Goal: Task Accomplishment & Management: Use online tool/utility

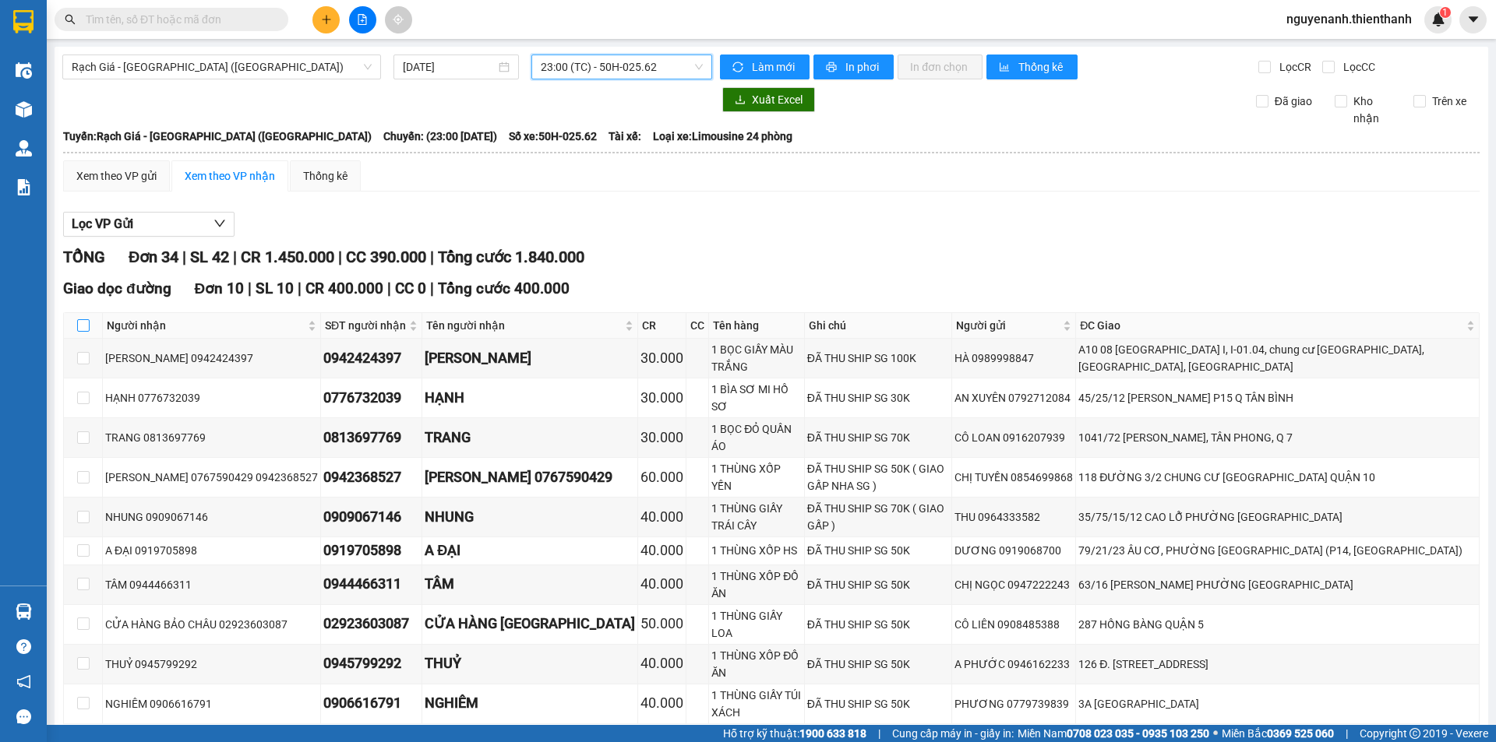
click at [83, 323] on input "checkbox" at bounding box center [83, 325] width 12 height 12
checkbox input "true"
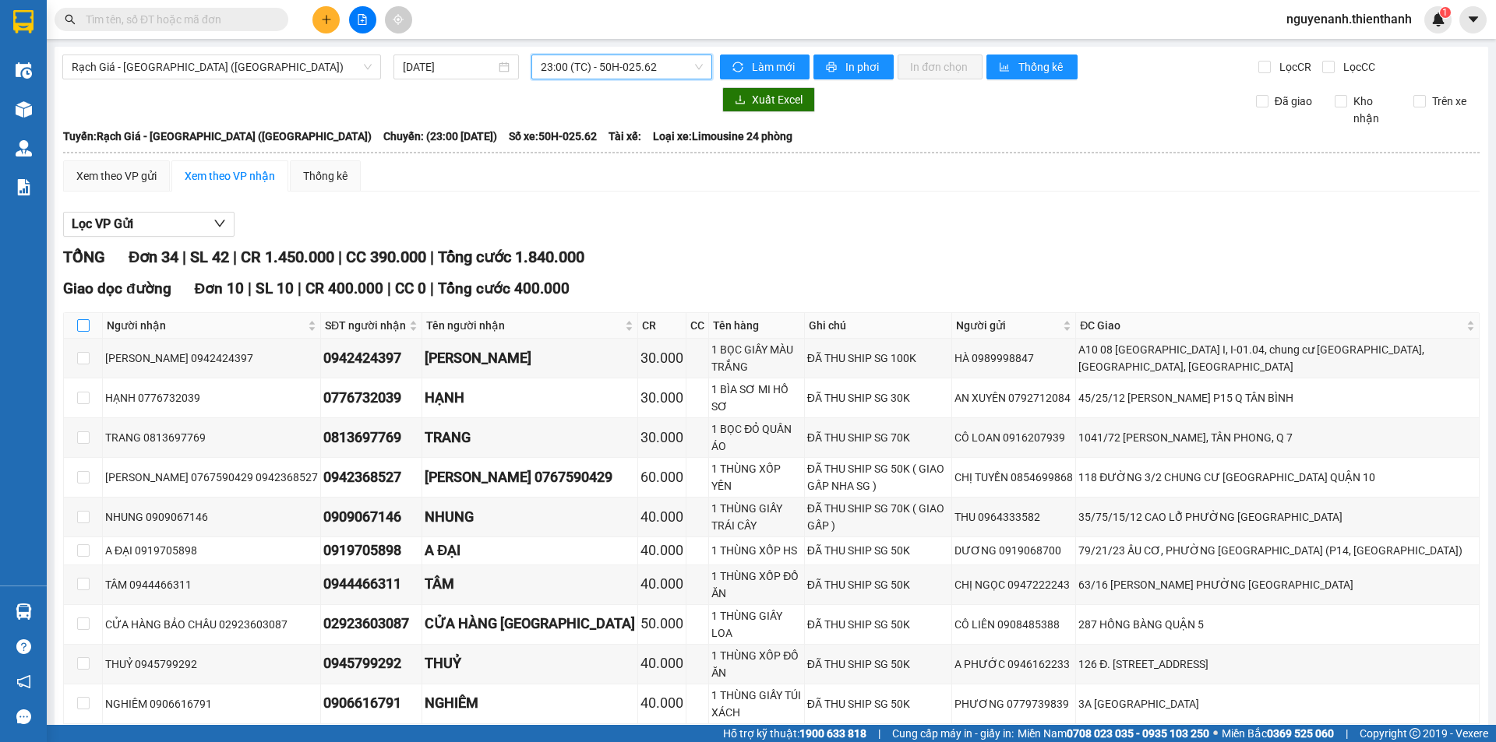
checkbox input "true"
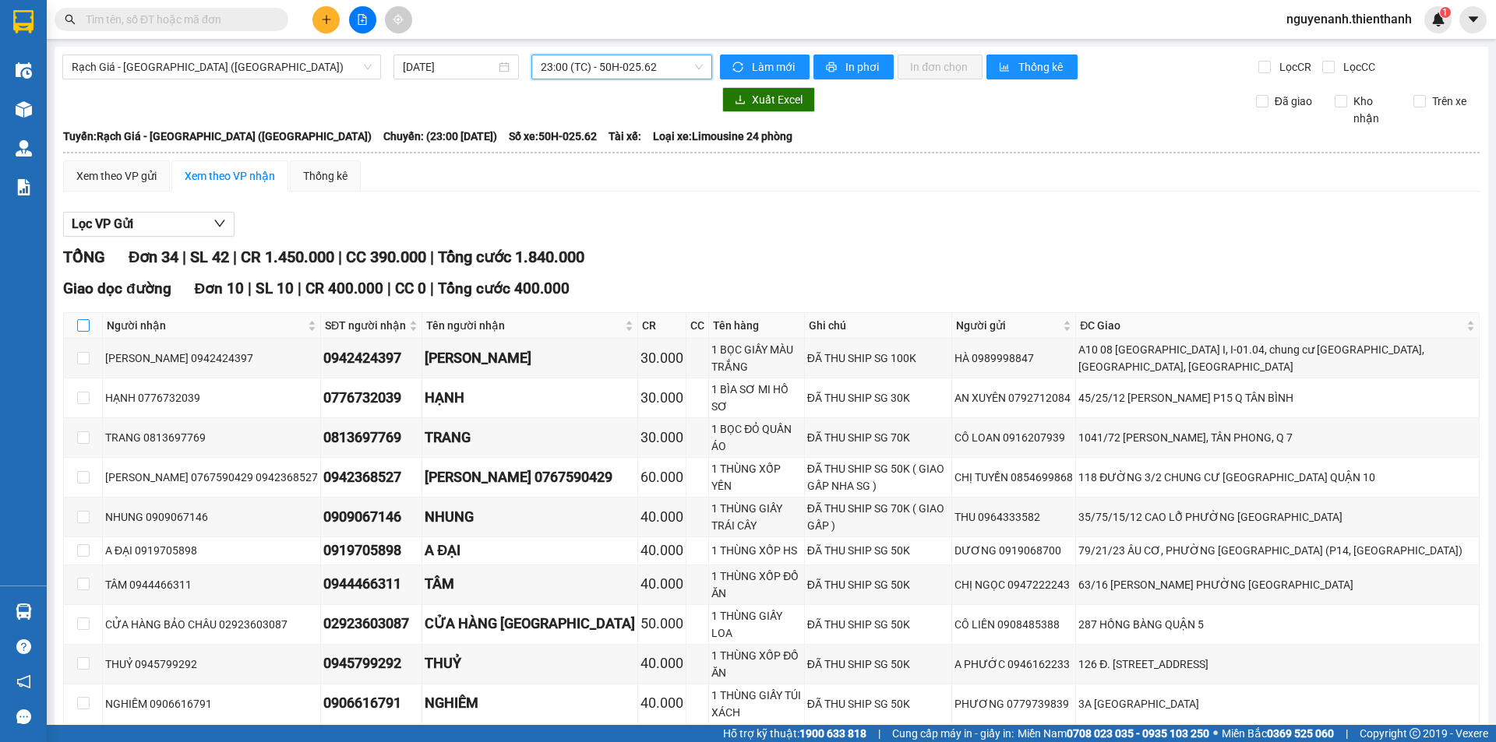
checkbox input "true"
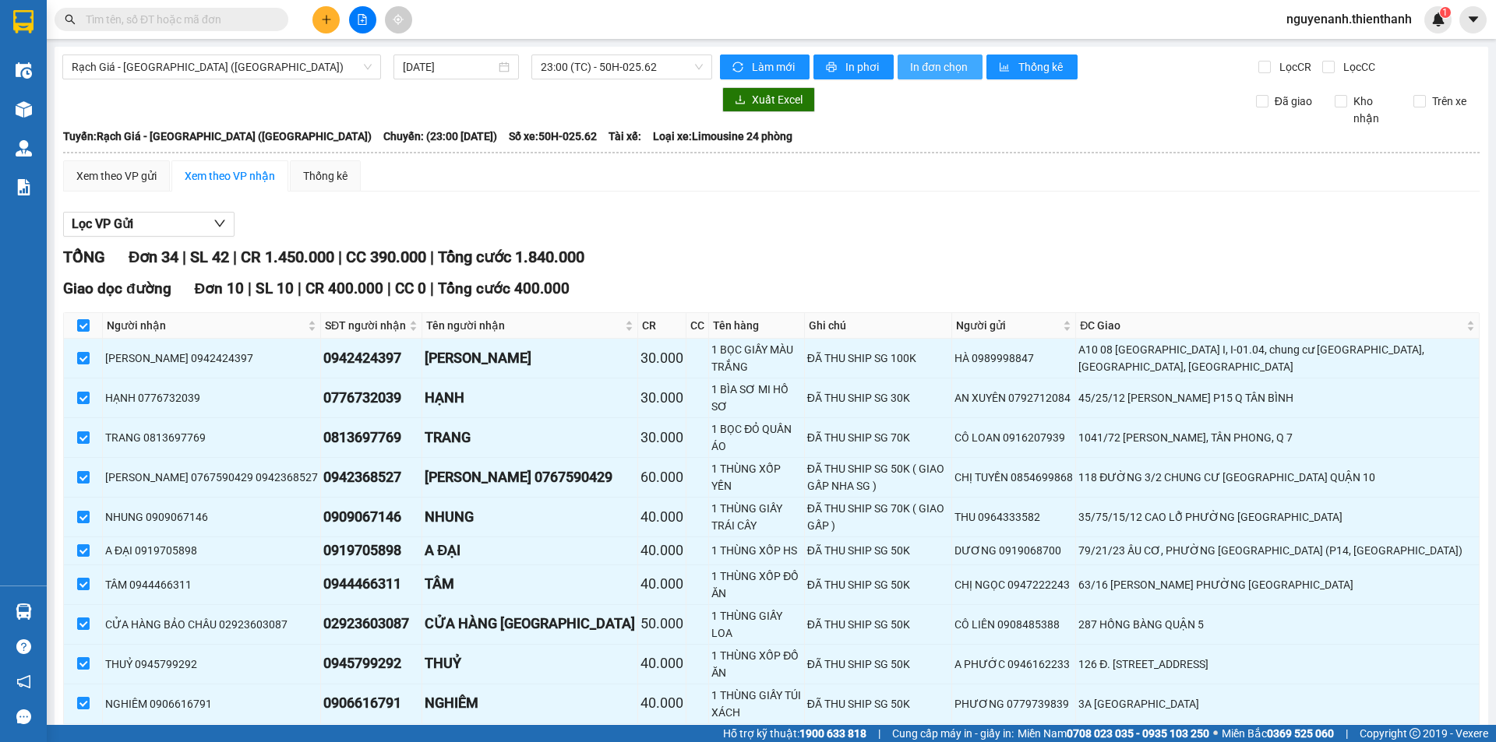
click at [957, 67] on span "In đơn chọn" at bounding box center [940, 66] width 60 height 17
click at [80, 315] on th at bounding box center [83, 326] width 39 height 26
click at [81, 323] on input "checkbox" at bounding box center [83, 325] width 12 height 12
checkbox input "false"
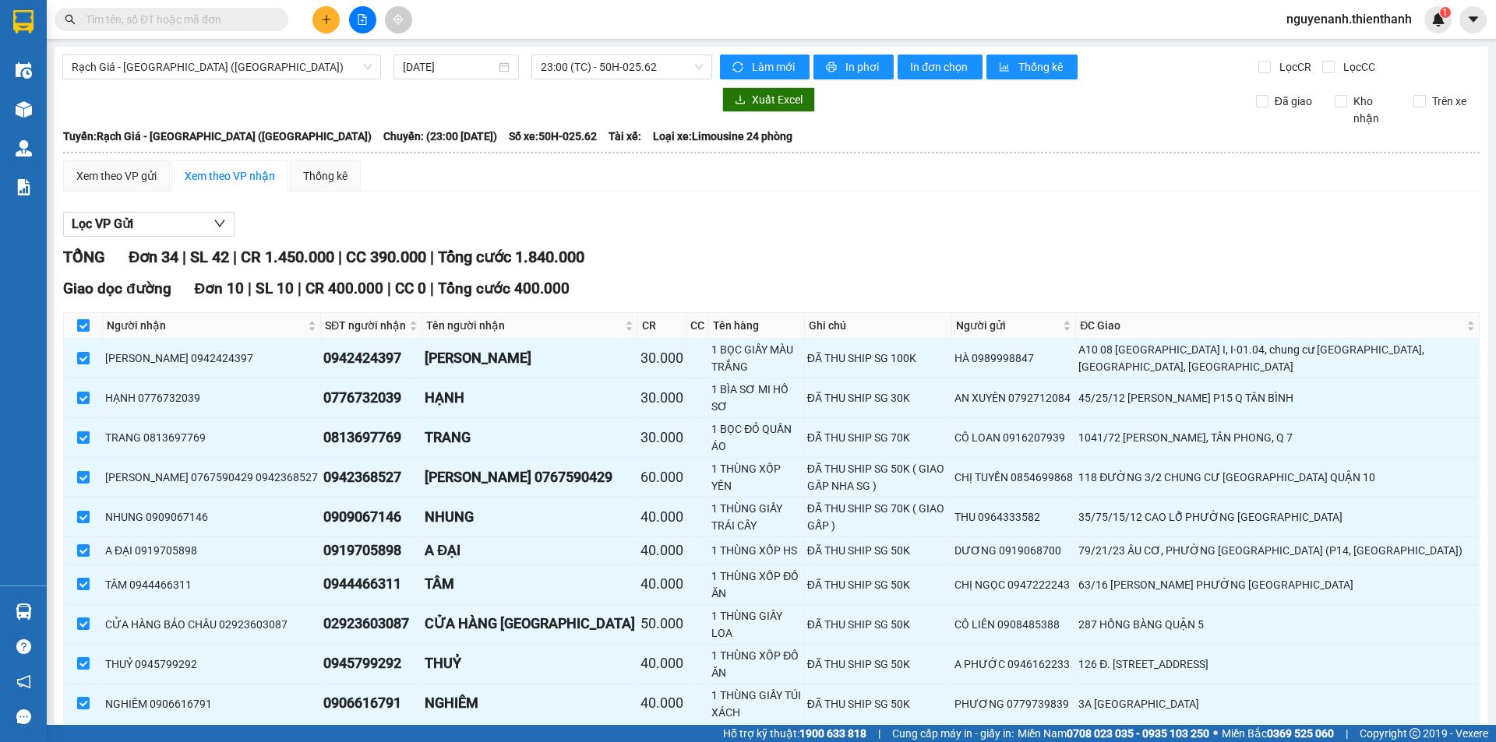
checkbox input "false"
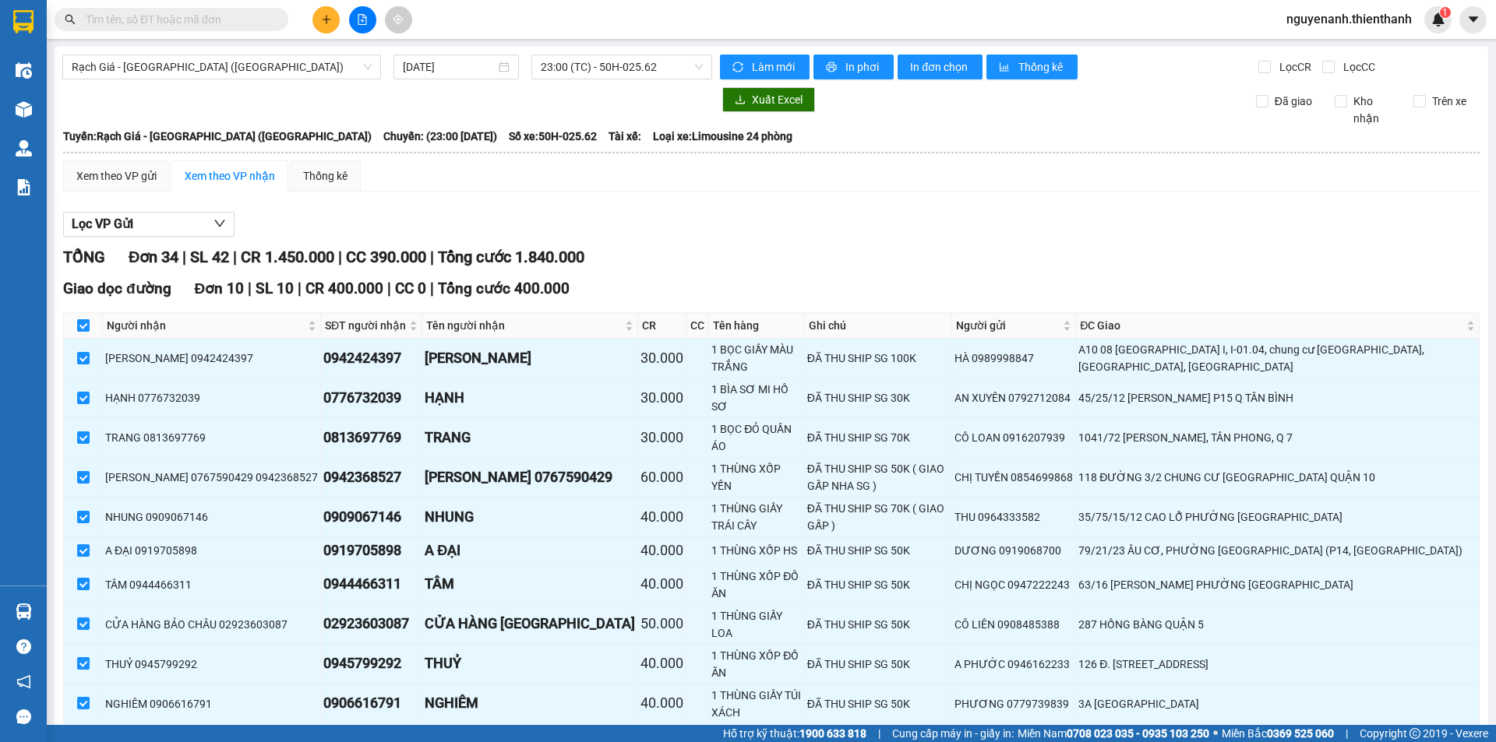
checkbox input "false"
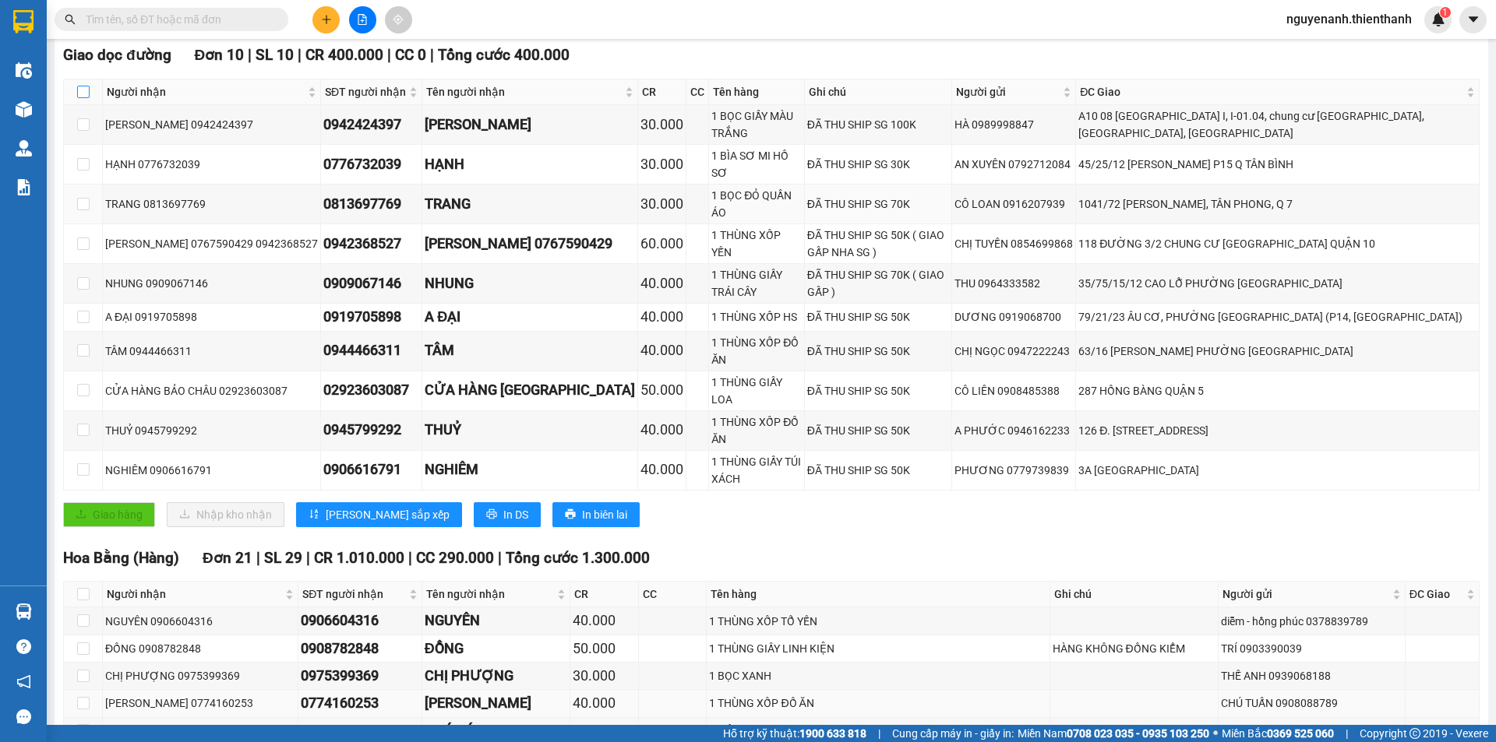
scroll to position [312, 0]
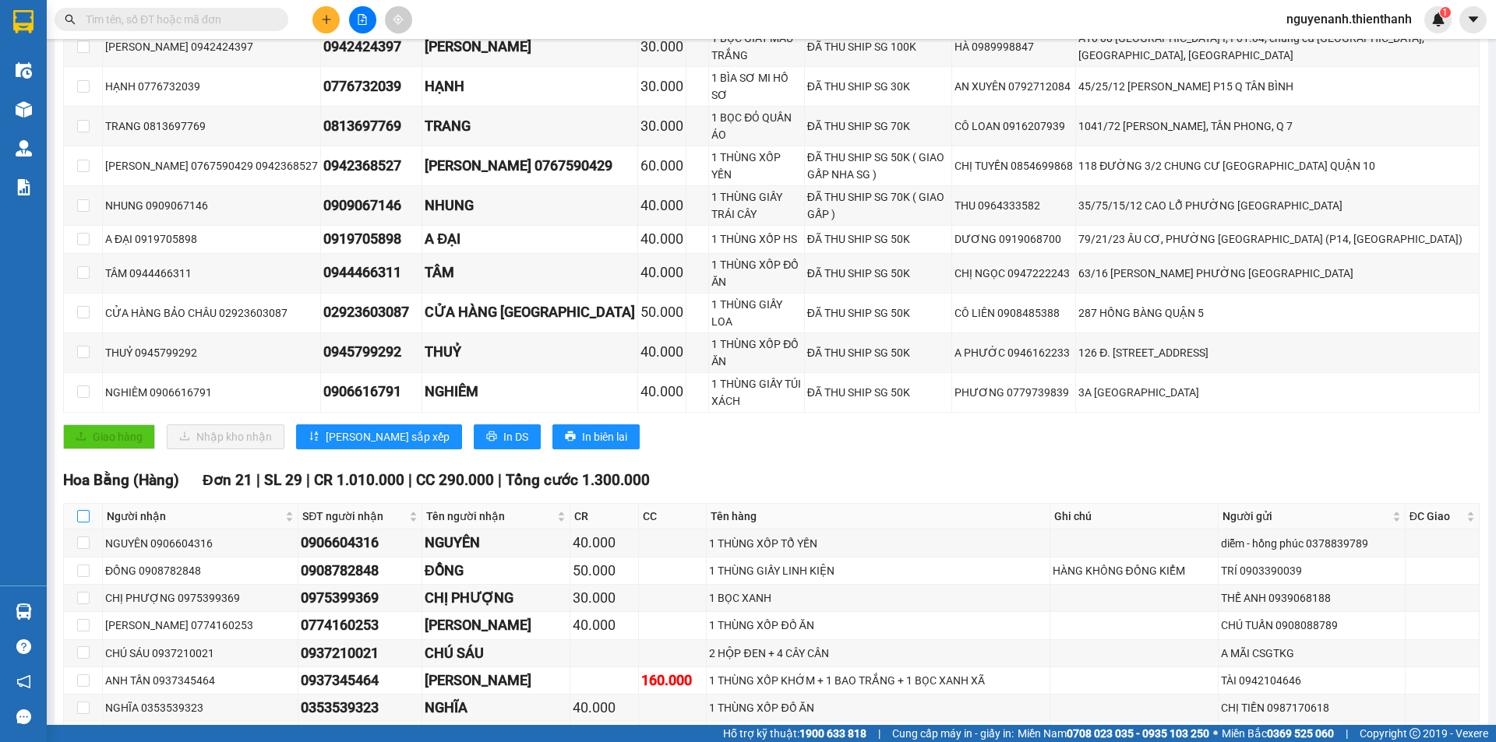
click at [79, 510] on input "checkbox" at bounding box center [83, 516] width 12 height 12
checkbox input "true"
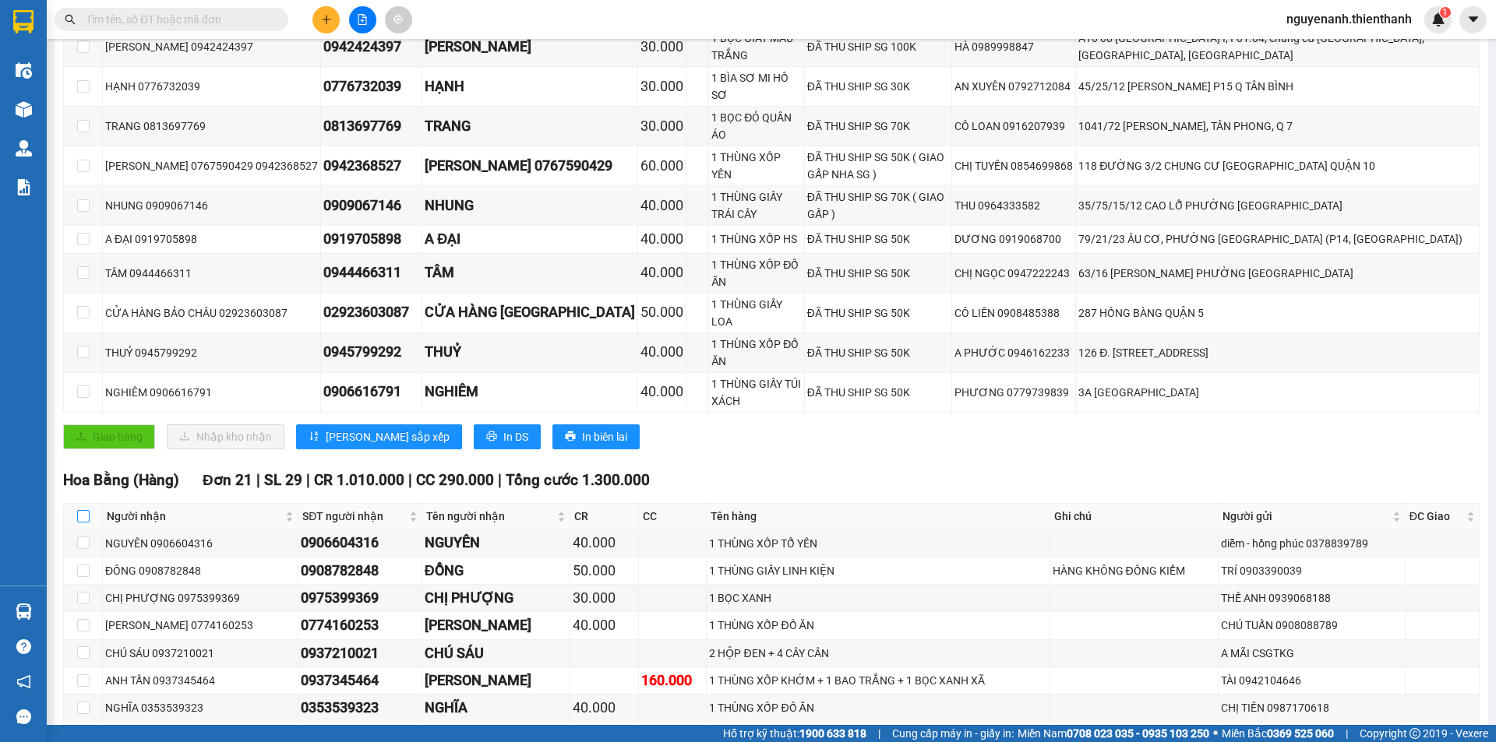
checkbox input "true"
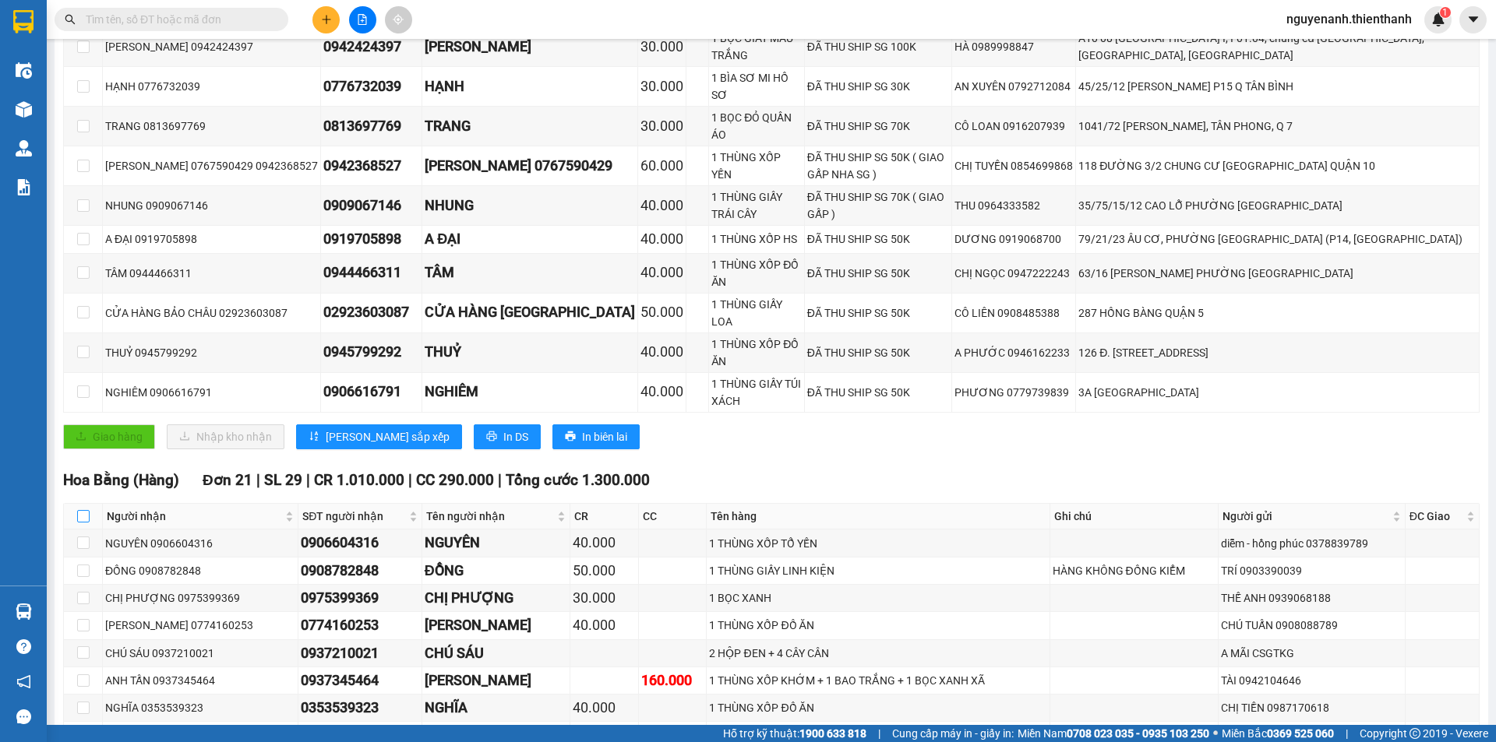
checkbox input "true"
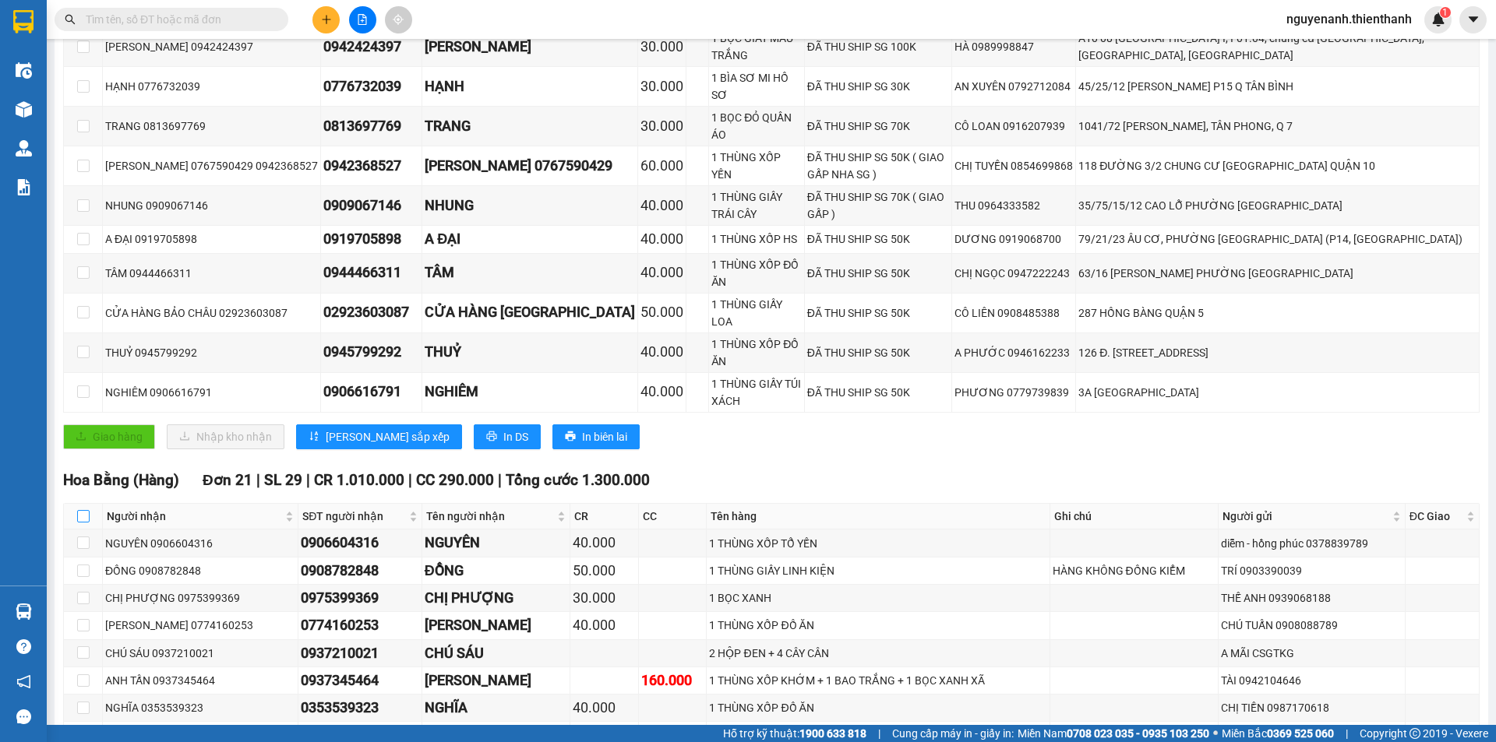
checkbox input "true"
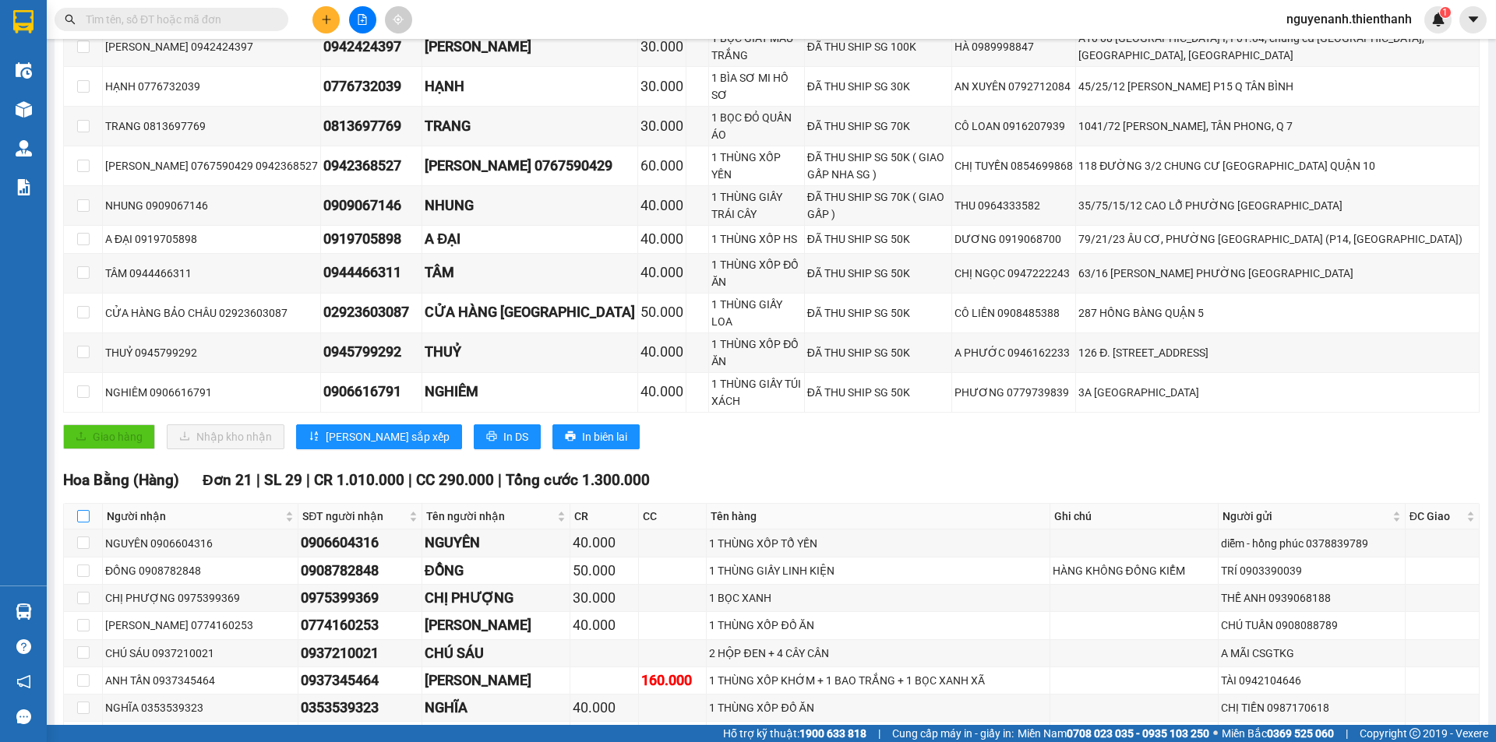
checkbox input "true"
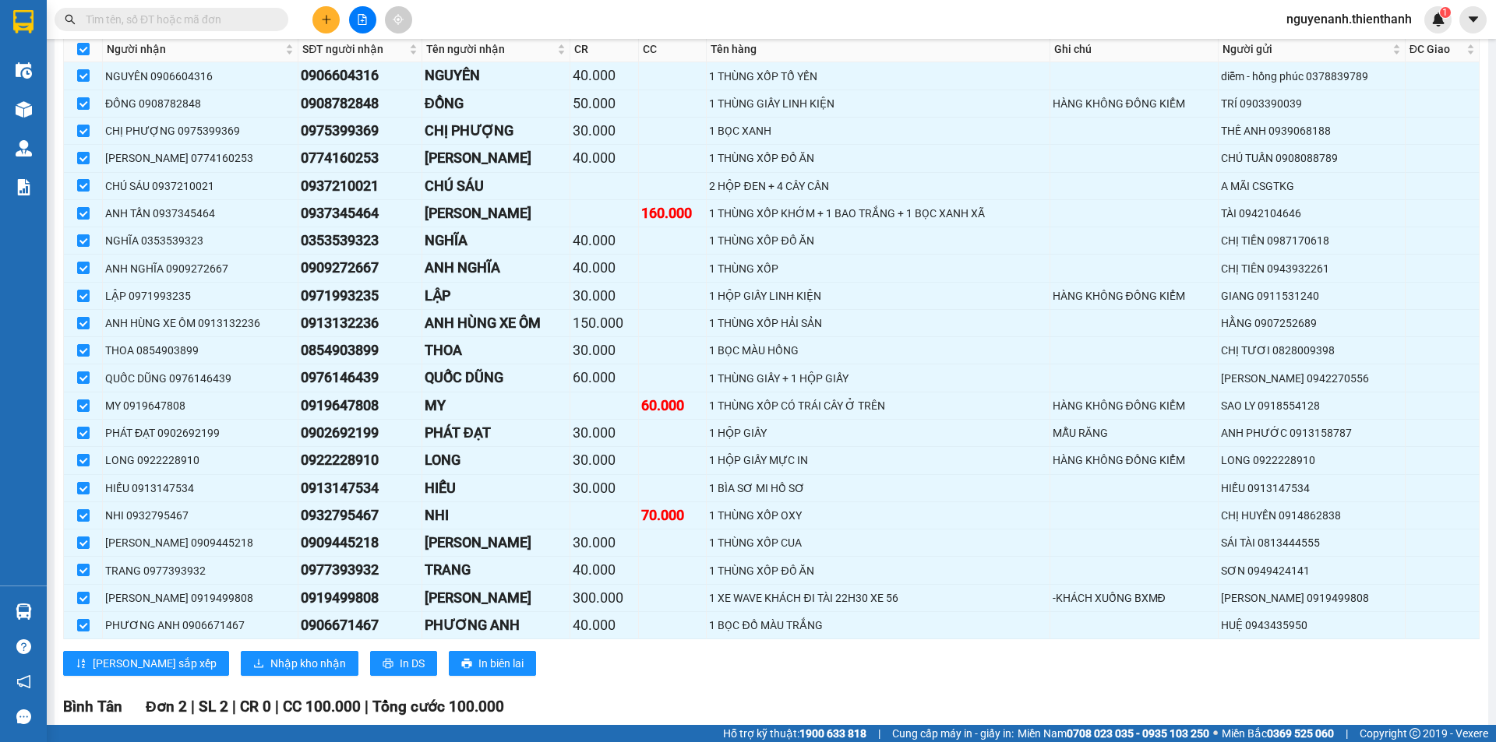
scroll to position [1030, 0]
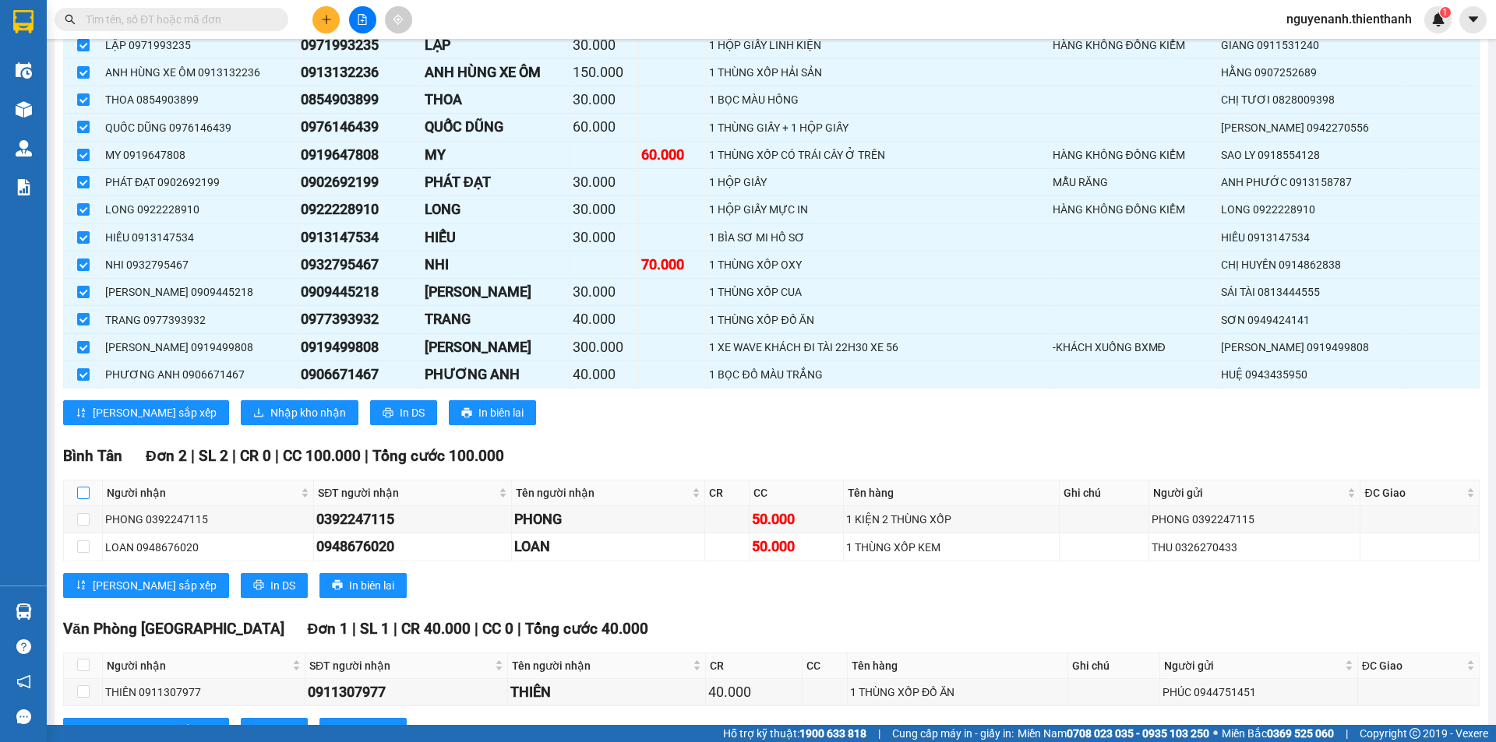
click at [79, 487] on input "checkbox" at bounding box center [83, 493] width 12 height 12
checkbox input "true"
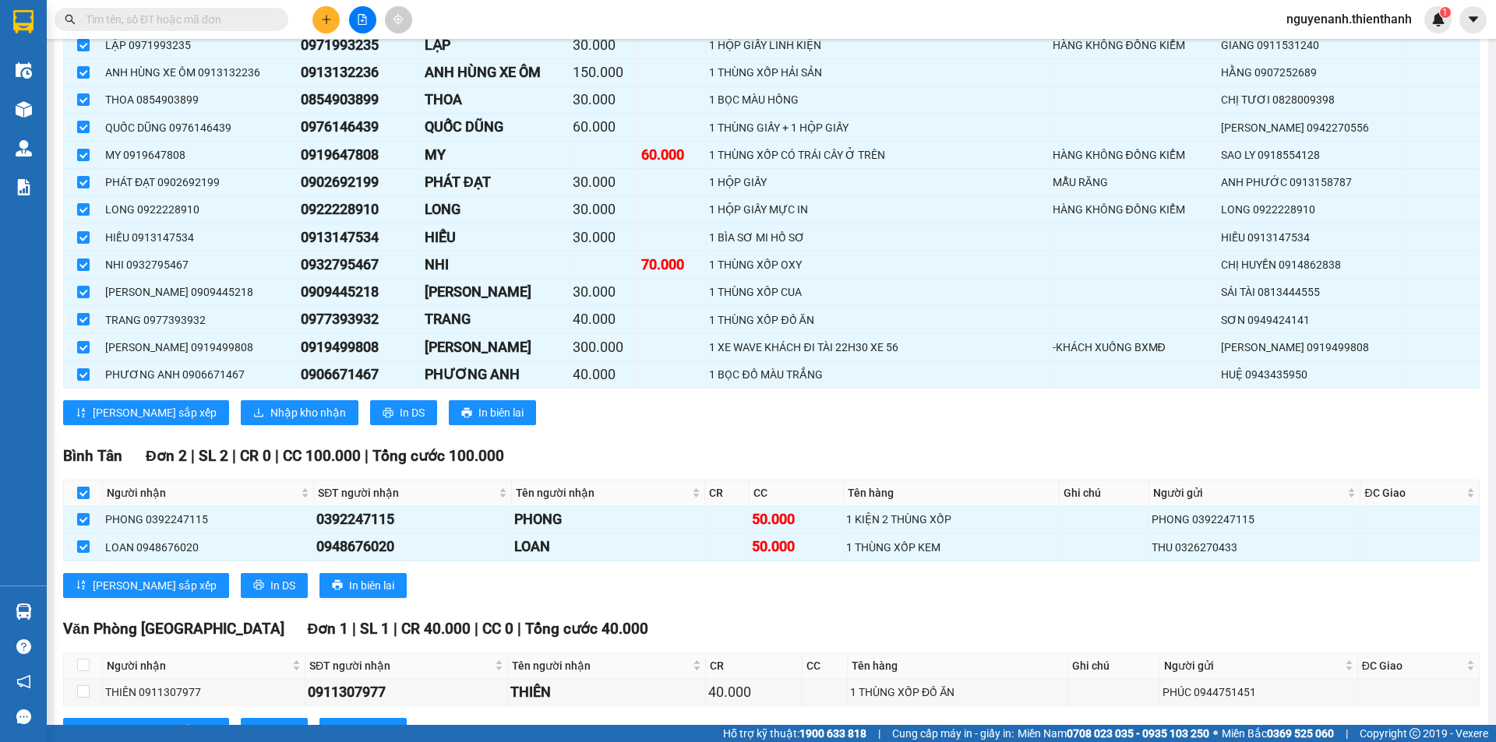
click at [79, 487] on input "checkbox" at bounding box center [83, 493] width 12 height 12
checkbox input "false"
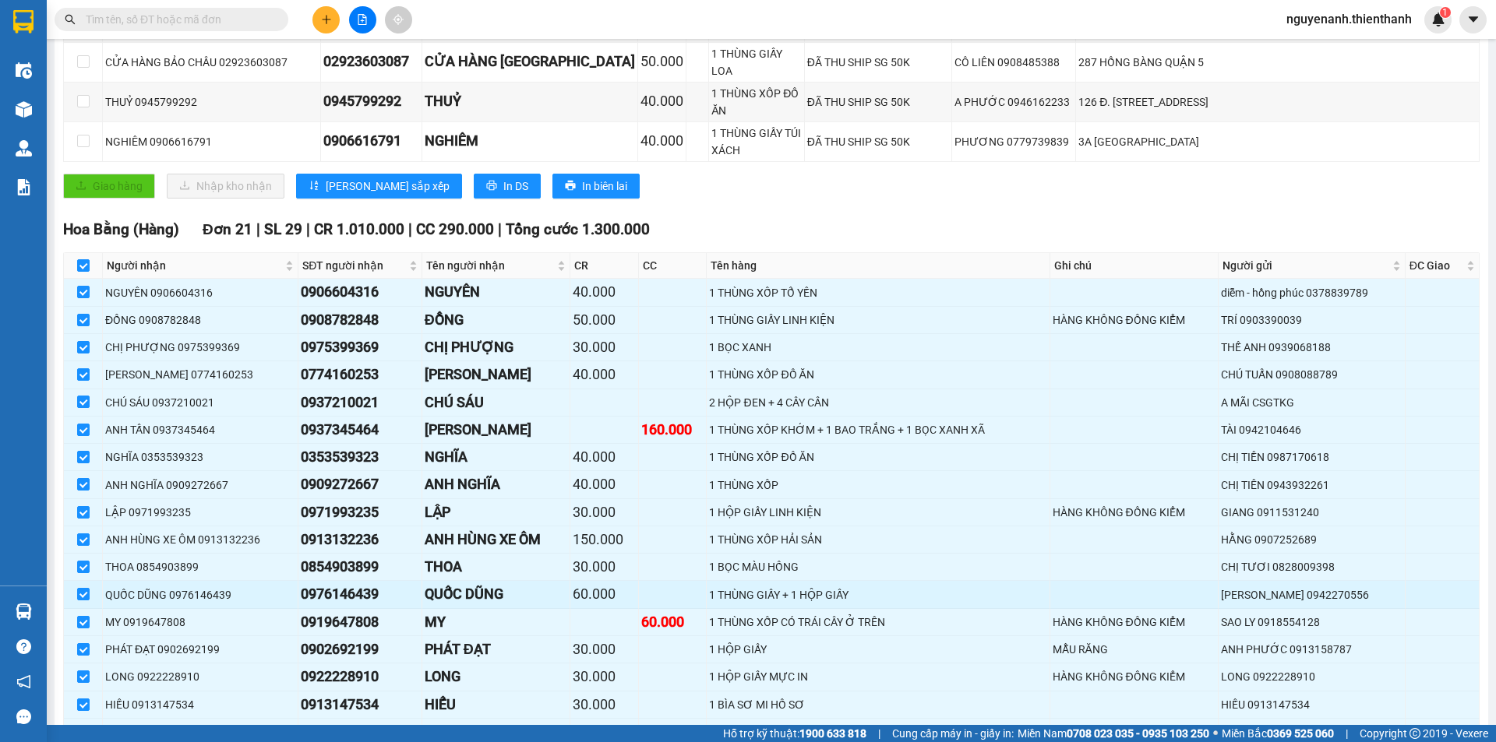
scroll to position [17, 0]
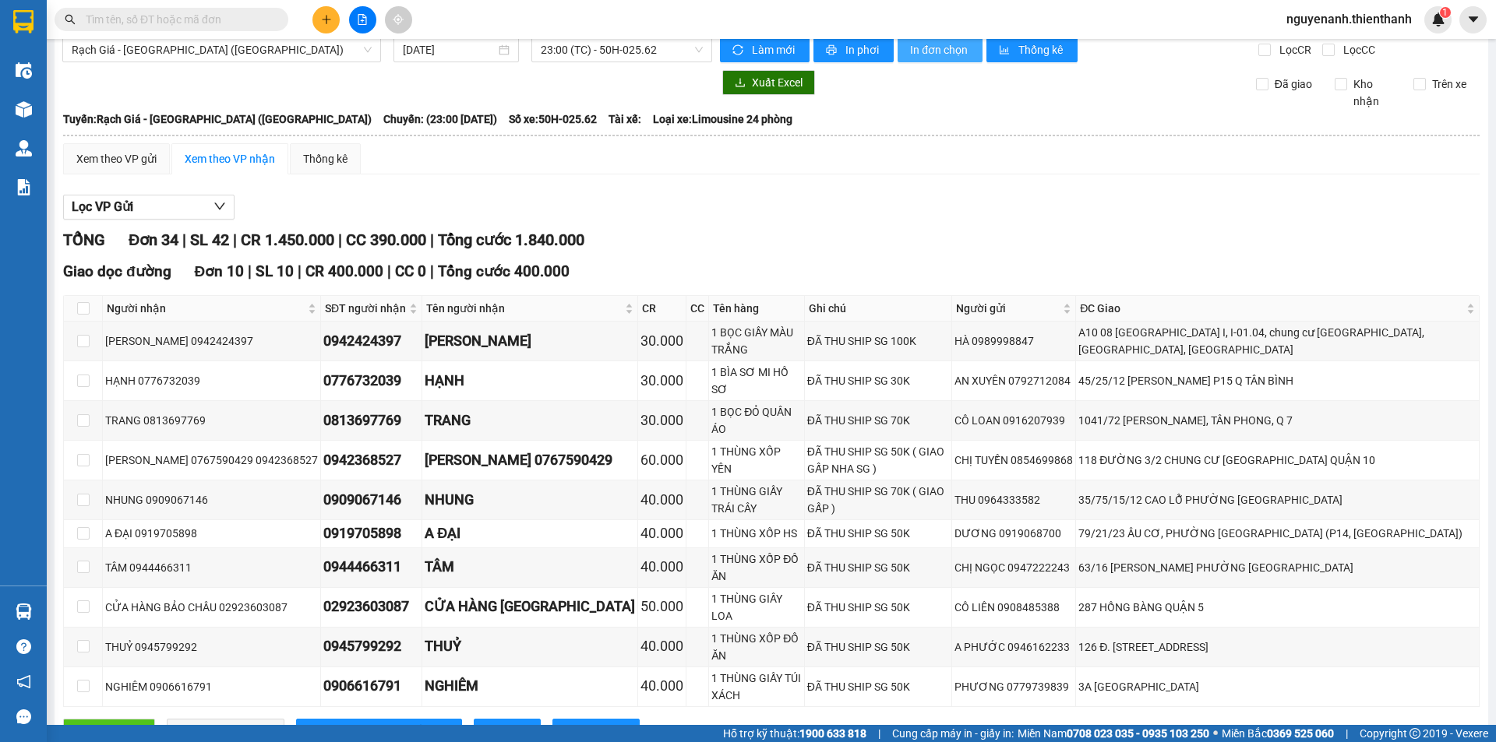
click at [933, 49] on span "In đơn chọn" at bounding box center [940, 49] width 60 height 17
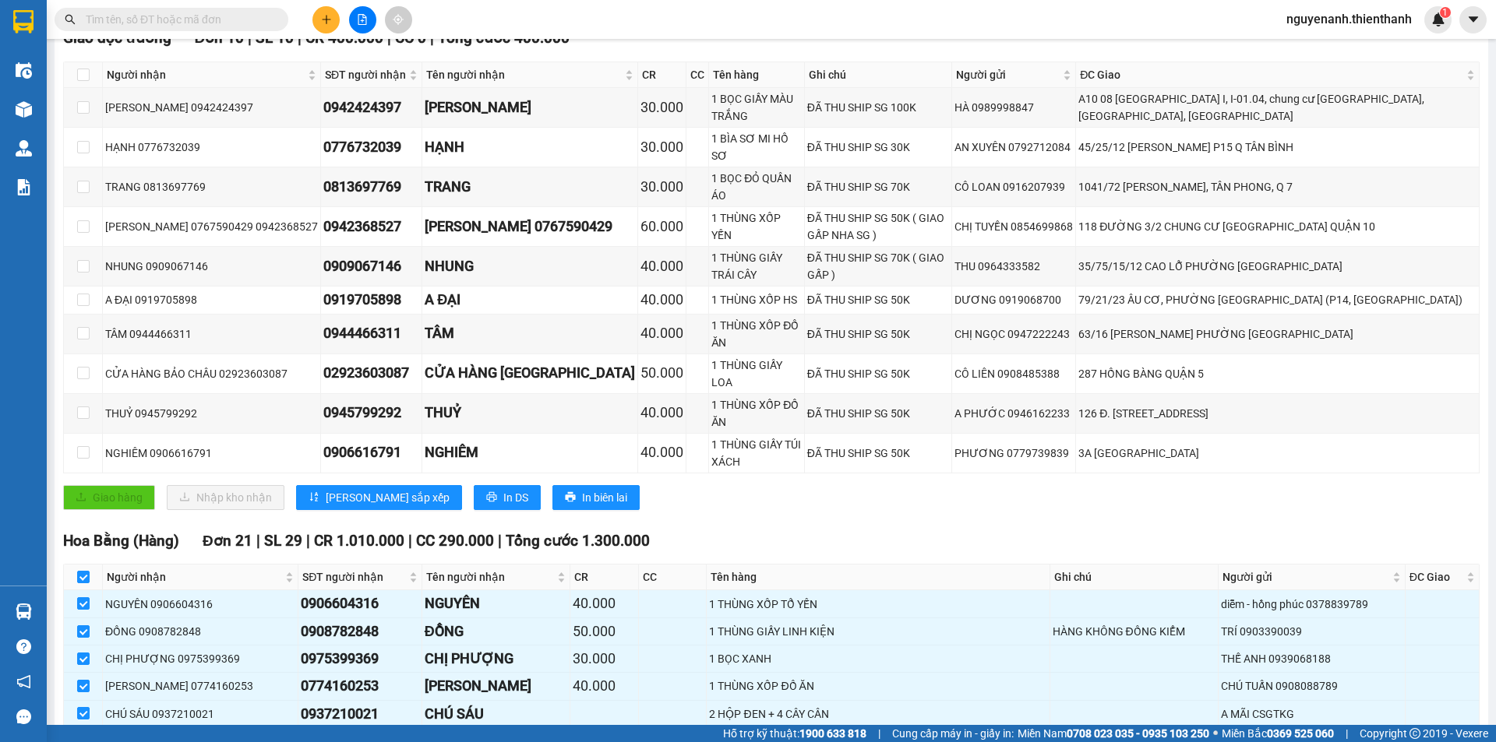
scroll to position [0, 0]
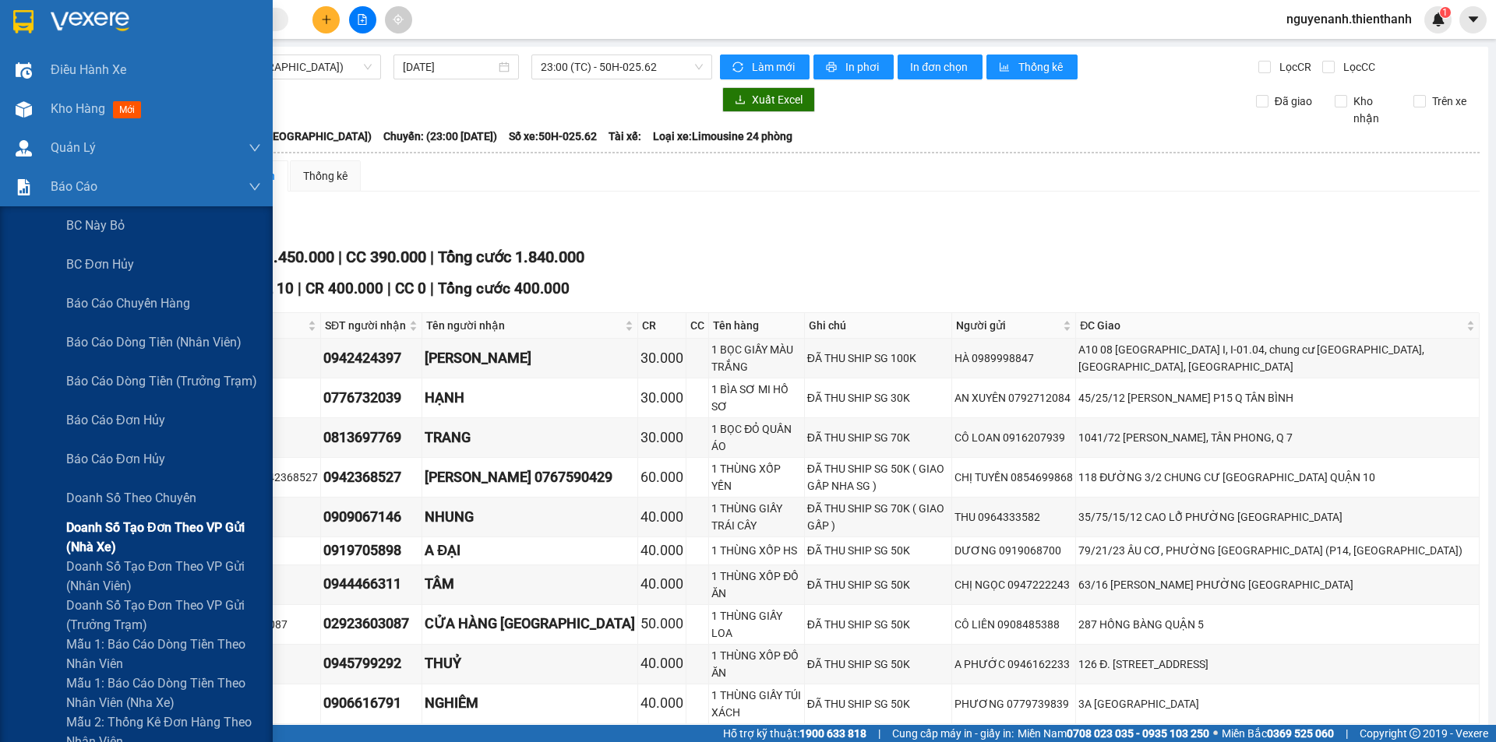
click at [115, 521] on span "Doanh số tạo đơn theo VP gửi (nhà xe)" at bounding box center [163, 537] width 195 height 39
